Goal: Task Accomplishment & Management: Complete application form

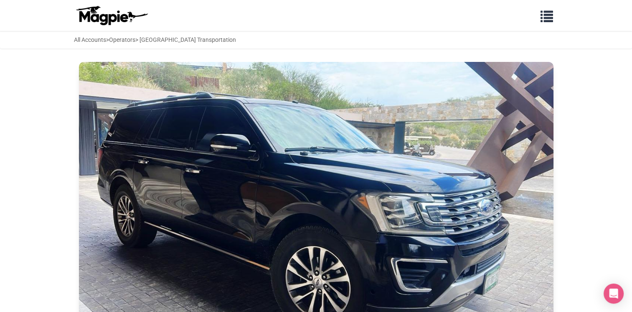
click at [557, 29] on nav "Problems we solve Products Content Management and Distribution Magpie for Resel…" at bounding box center [316, 15] width 632 height 31
click at [548, 20] on span "button" at bounding box center [547, 14] width 13 height 13
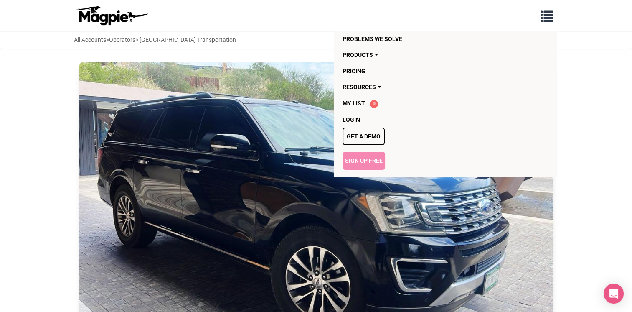
click at [363, 154] on link "Sign Up Free" at bounding box center [364, 161] width 43 height 18
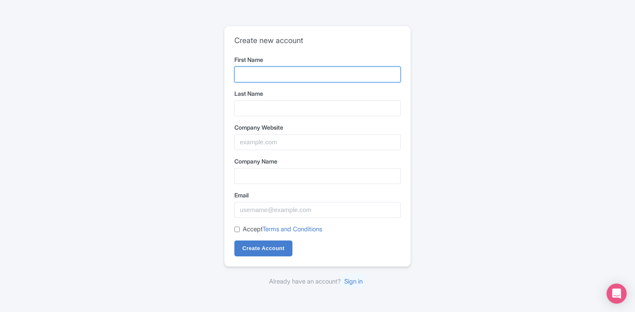
click at [287, 73] on input "First Name" at bounding box center [318, 74] width 166 height 16
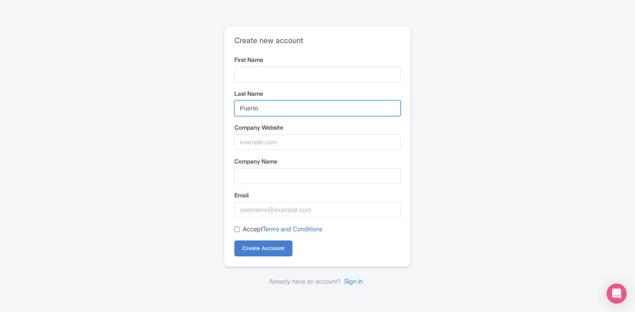
type input "Puerto"
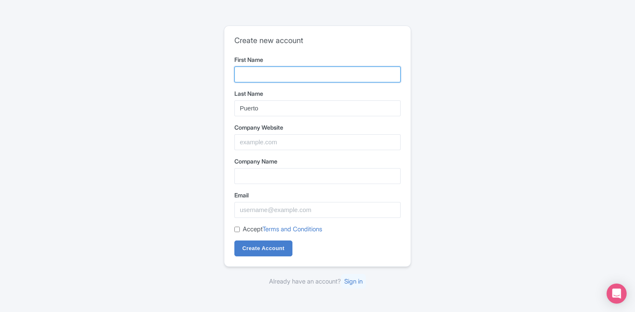
click at [280, 78] on input "First Name" at bounding box center [318, 74] width 166 height 16
type input "Puerto Vallarta"
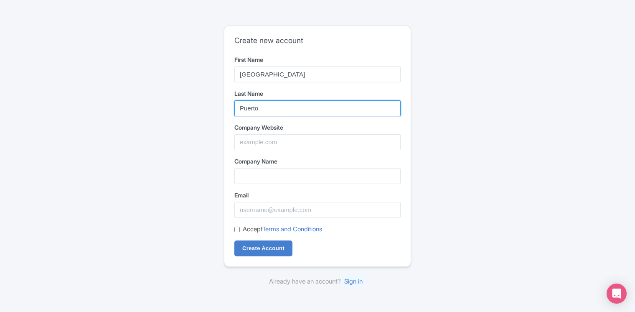
click at [244, 103] on input "Puerto" at bounding box center [318, 108] width 166 height 16
click at [281, 107] on input "Puerto" at bounding box center [318, 108] width 166 height 16
type input "P"
type input "a"
type input "Airport Transportation"
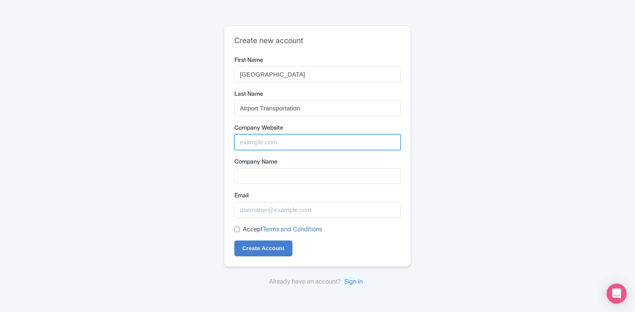
paste input "https://puerto-vallarta-airport-transportation.com/"
type input "https://puerto-vallarta-airport-transportation.com/"
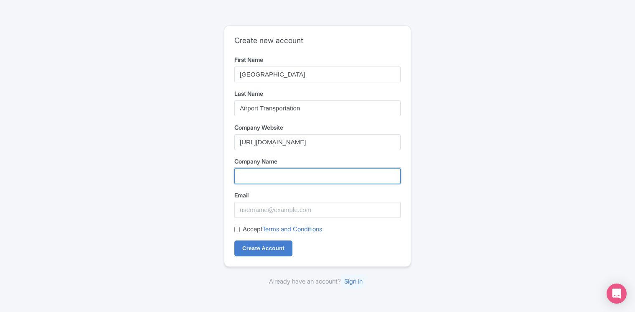
click at [274, 173] on input "Company Name" at bounding box center [318, 176] width 166 height 16
type input "[GEOGRAPHIC_DATA] Transportation"
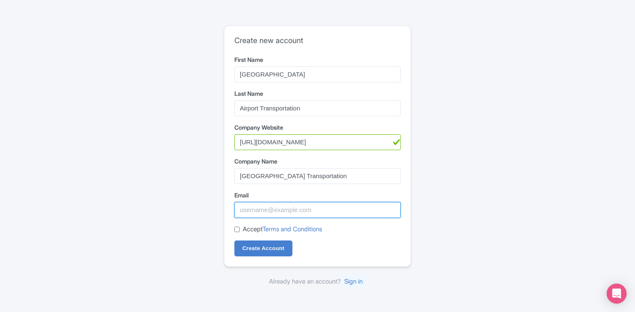
type input "[EMAIL_ADDRESS][DOMAIN_NAME]"
click at [237, 228] on input "Accept Terms and Conditions" at bounding box center [237, 229] width 5 height 5
checkbox input "true"
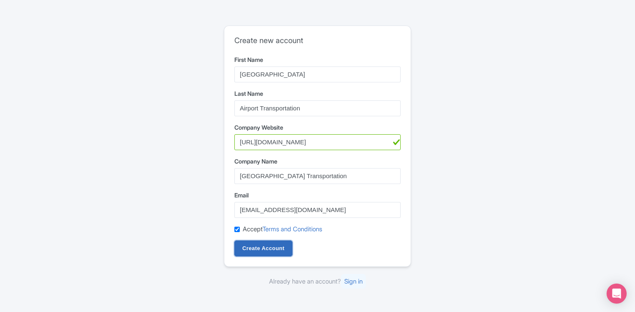
click at [254, 245] on input "Create Account" at bounding box center [264, 248] width 58 height 16
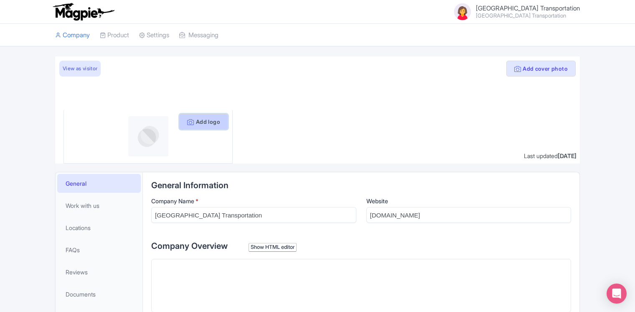
click at [194, 125] on button "Add logo" at bounding box center [203, 122] width 49 height 16
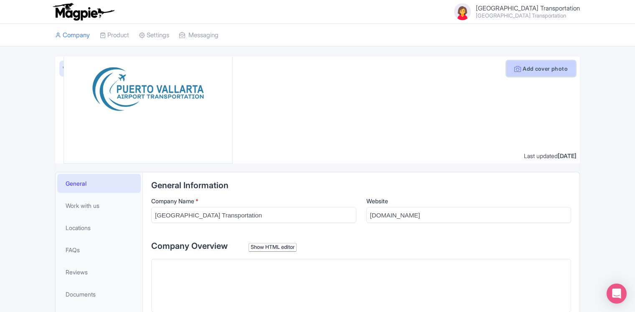
click at [541, 69] on button "Add cover photo" at bounding box center [541, 69] width 69 height 16
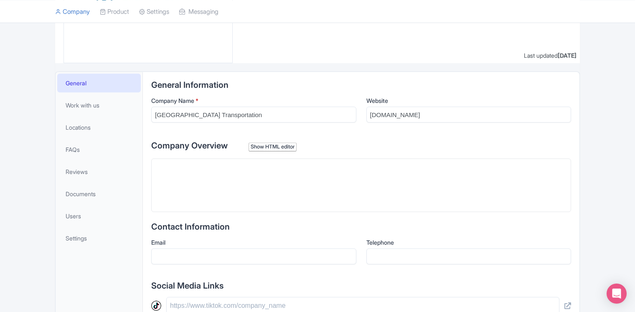
scroll to position [112, 0]
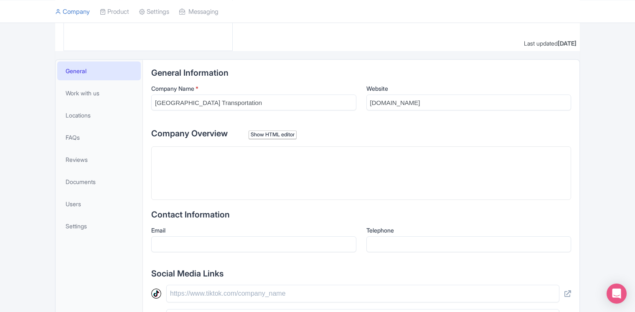
click at [187, 155] on trix-editor at bounding box center [361, 173] width 420 height 54
paste trix-editor "<div>[GEOGRAPHIC_DATA] Transportation is a company specialized in safe, comfort…"
type trix-editor "<div>[GEOGRAPHIC_DATA] Transportation is a company specialized in safe, comfort…"
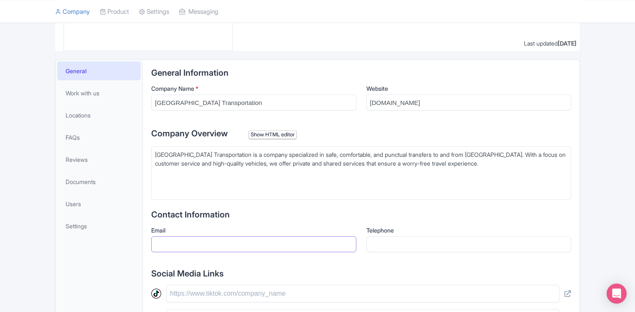
click at [219, 240] on input "Email" at bounding box center [253, 244] width 205 height 16
paste input "[EMAIL_ADDRESS][DOMAIN_NAME]"
type input "[EMAIL_ADDRESS][DOMAIN_NAME]"
click at [471, 247] on input "Telephone" at bounding box center [469, 244] width 205 height 16
paste input "[PHONE_NUMBER]"
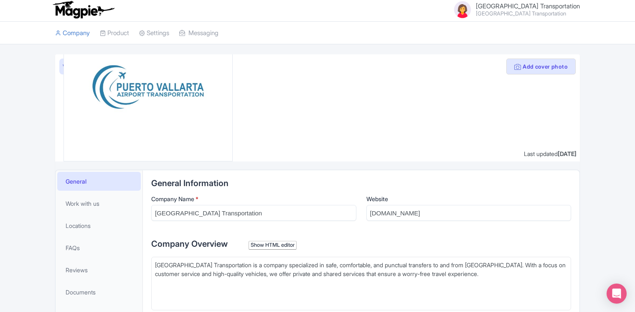
scroll to position [0, 0]
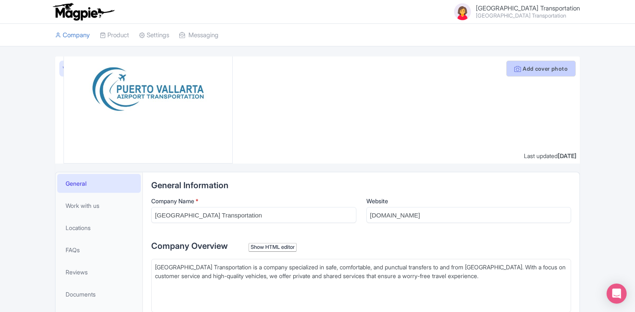
type input "[PHONE_NUMBER]"
click at [528, 66] on button "Add cover photo" at bounding box center [541, 69] width 69 height 16
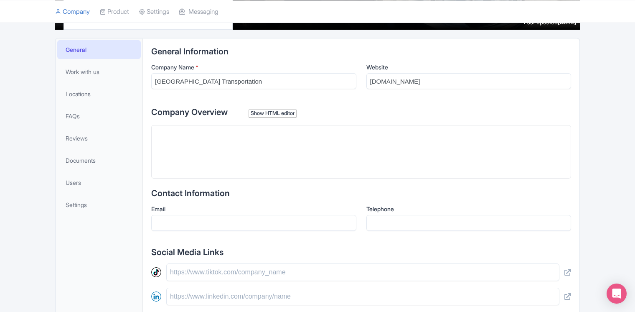
scroll to position [137, 0]
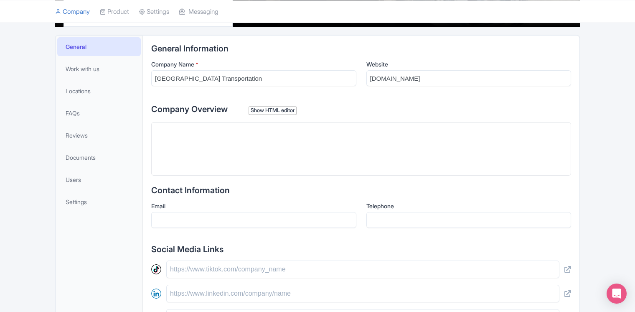
click at [172, 134] on trix-editor at bounding box center [361, 149] width 420 height 54
paste trix-editor "<div>[GEOGRAPHIC_DATA] Transportation is a company specialized in safe, comfort…"
type trix-editor "<div>[GEOGRAPHIC_DATA] Transportation is a company specialized in safe, comfort…"
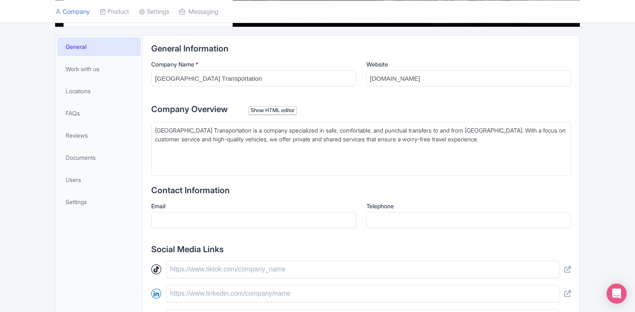
click at [173, 223] on input "Email" at bounding box center [253, 220] width 205 height 16
paste input "[EMAIL_ADDRESS][DOMAIN_NAME]"
type input "[EMAIL_ADDRESS][DOMAIN_NAME]"
click at [407, 218] on input "Telephone" at bounding box center [469, 220] width 205 height 16
click at [375, 220] on input "Telephone" at bounding box center [469, 220] width 205 height 16
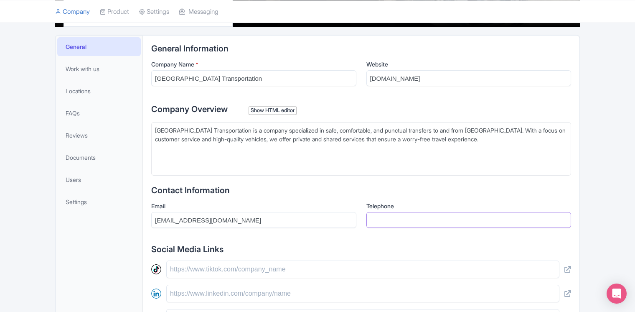
paste input "[PHONE_NUMBER]"
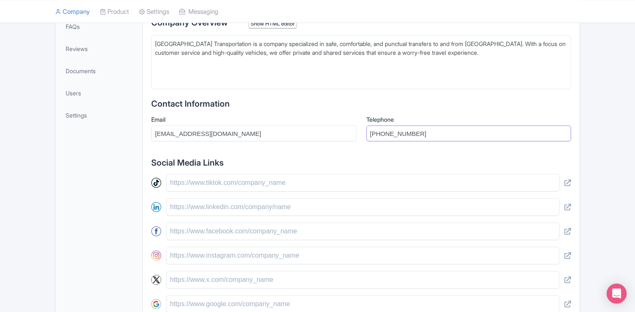
scroll to position [330, 0]
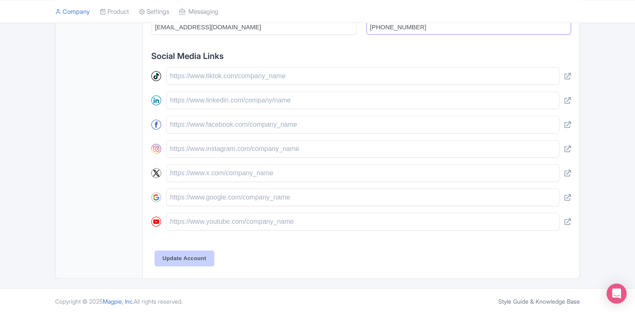
type input "[PHONE_NUMBER]"
click at [185, 253] on input "Update Account" at bounding box center [185, 258] width 60 height 16
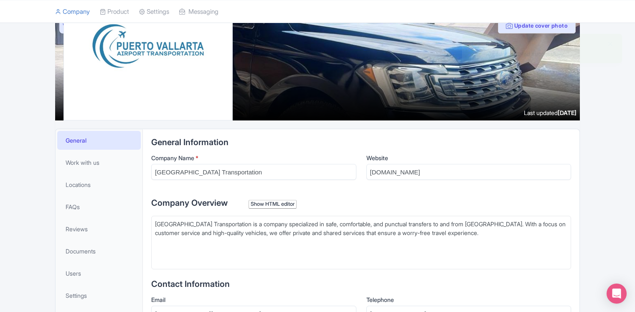
scroll to position [12, 0]
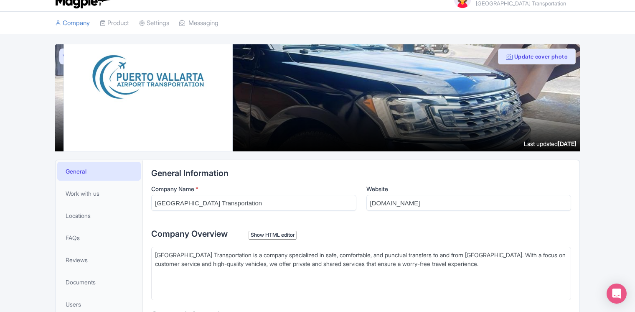
click at [59, 52] on div at bounding box center [317, 97] width 525 height 107
click at [62, 53] on link "View as visitor" at bounding box center [79, 56] width 41 height 16
